Goal: Check status: Check status

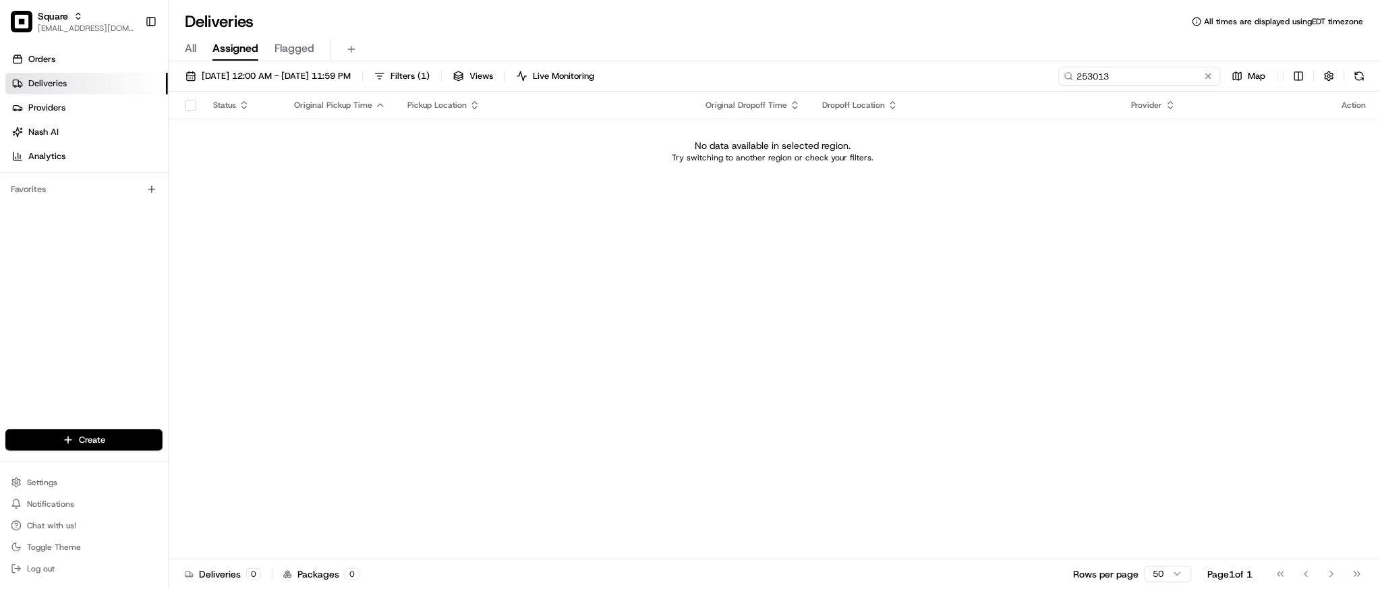
click at [1145, 85] on input "253013" at bounding box center [1140, 76] width 162 height 19
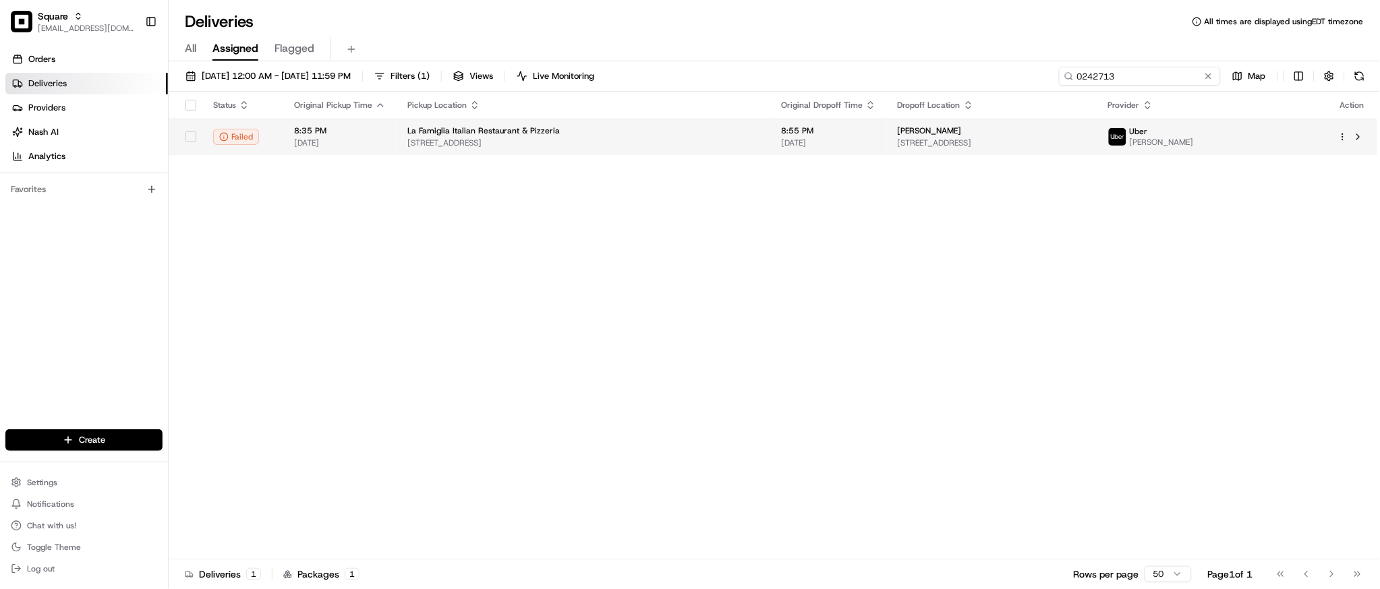
type input "0242713"
click at [827, 152] on td "8:55 PM 08/19/2025" at bounding box center [828, 137] width 117 height 36
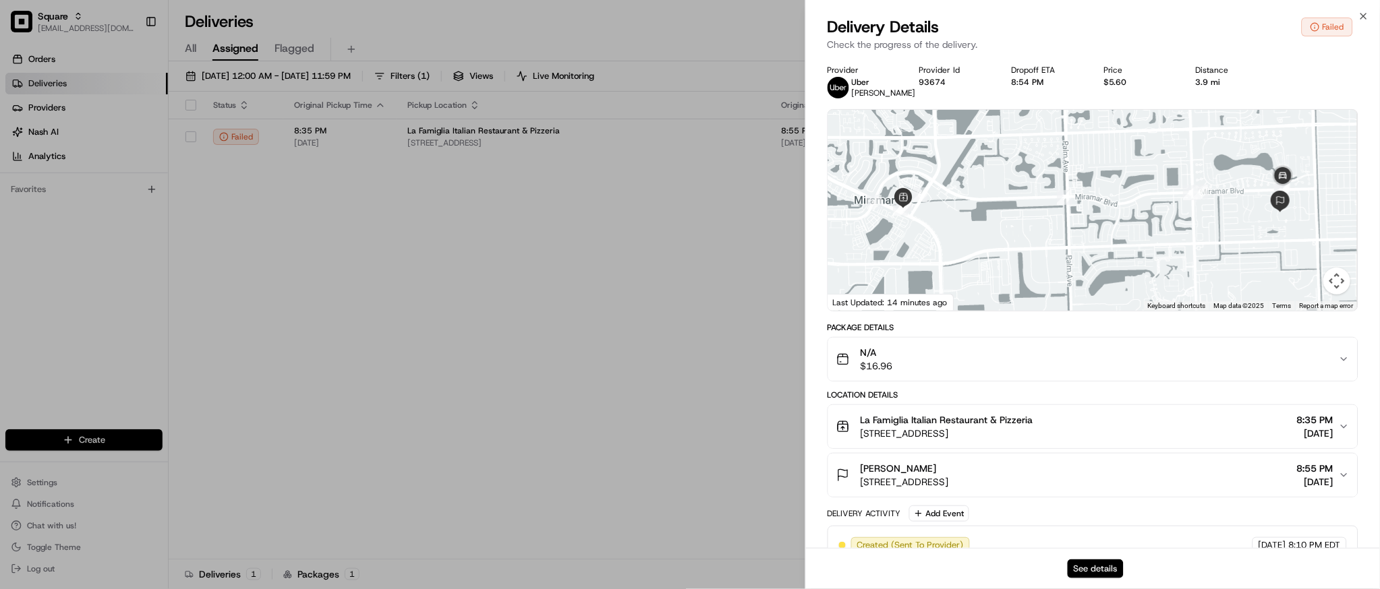
click at [1090, 568] on button "See details" at bounding box center [1096, 569] width 56 height 19
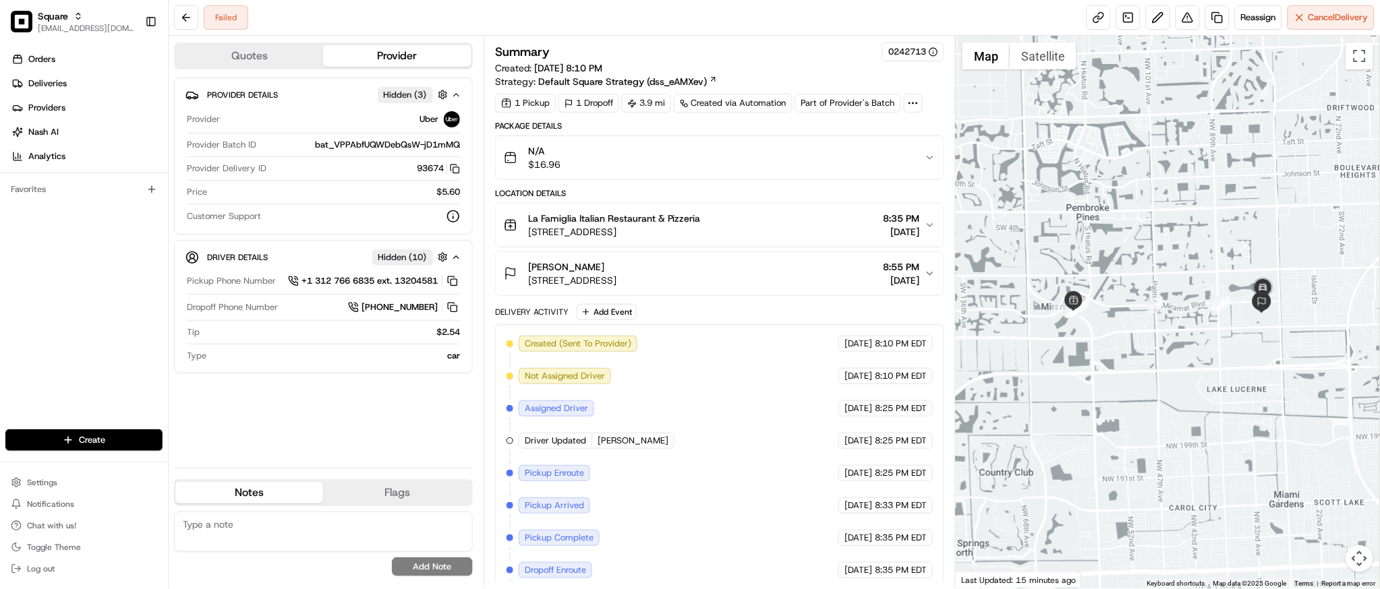
scroll to position [40, 0]
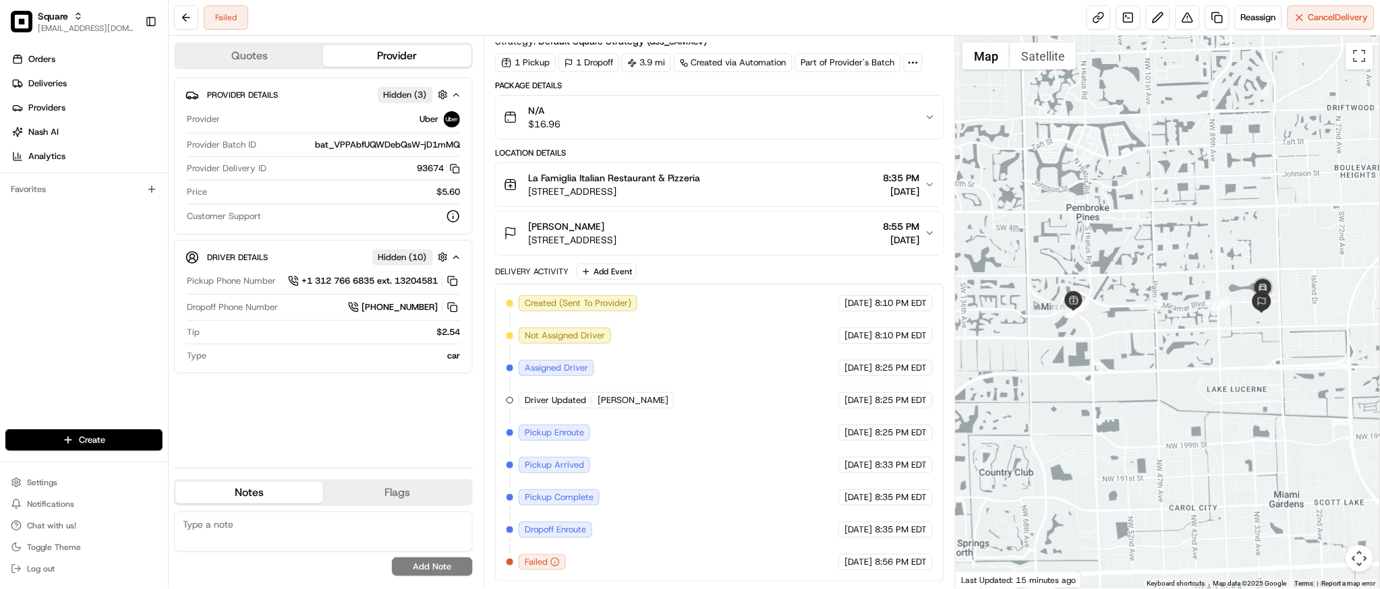
click at [725, 444] on div "Created (Sent To Provider) Uber 08/19/2025 8:10 PM EDT Not Assigned Driver Uber…" at bounding box center [720, 432] width 426 height 275
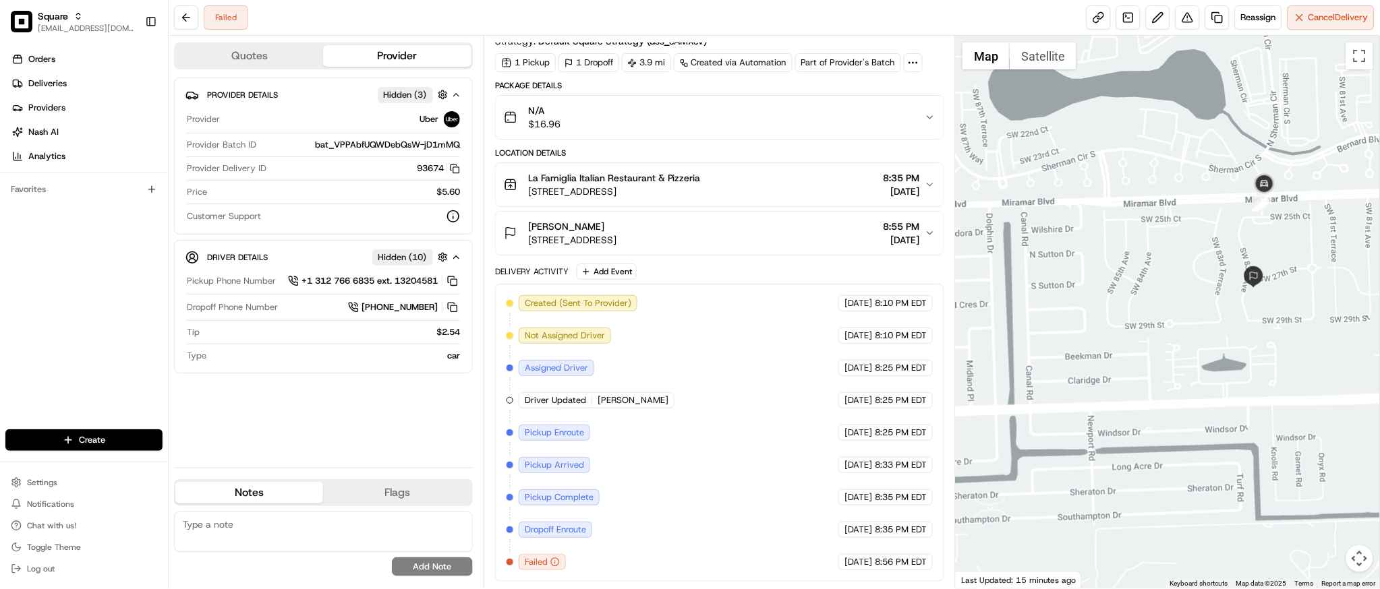
drag, startPoint x: 1279, startPoint y: 222, endPoint x: 1275, endPoint y: 345, distance: 123.5
click at [1275, 345] on div at bounding box center [1168, 312] width 424 height 553
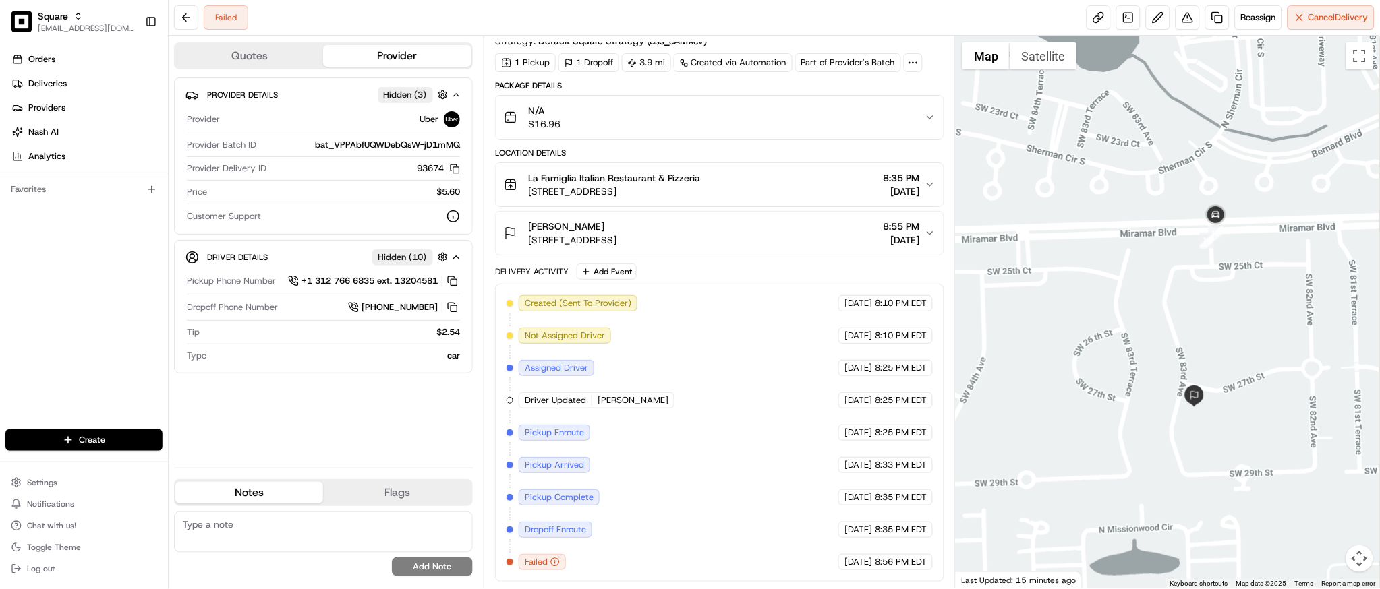
drag, startPoint x: 1294, startPoint y: 215, endPoint x: 1261, endPoint y: 363, distance: 151.4
click at [1261, 363] on div at bounding box center [1168, 312] width 424 height 553
click at [1168, 274] on div at bounding box center [1168, 312] width 424 height 553
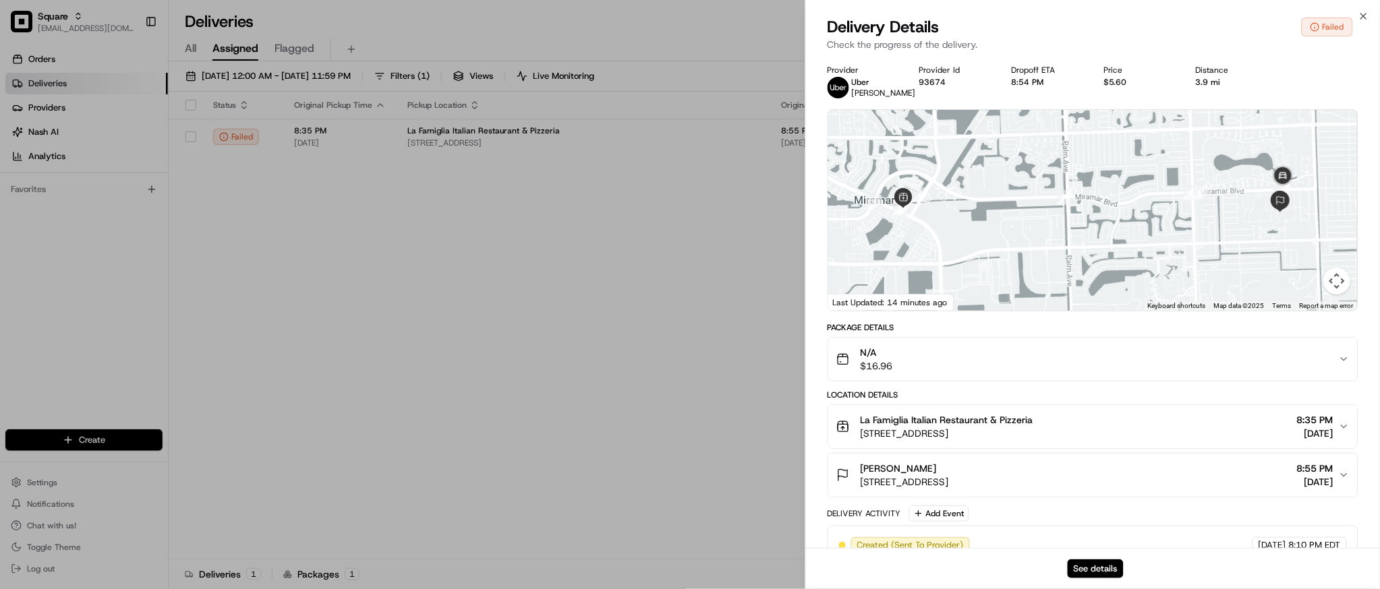
drag, startPoint x: 0, startPoint y: 0, endPoint x: 1175, endPoint y: 69, distance: 1176.9
click at [1175, 69] on div "Provider [PERSON_NAME] Provider Id 93674 Dropoff ETA 8:54 PM Price $5.60 Distan…" at bounding box center [1093, 82] width 531 height 34
